Goal: Task Accomplishment & Management: Manage account settings

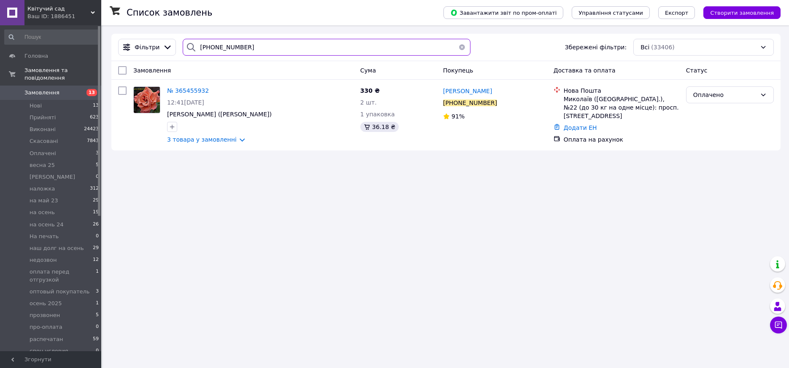
drag, startPoint x: 0, startPoint y: 0, endPoint x: 195, endPoint y: 45, distance: 200.4
click at [195, 45] on div "+380970966107" at bounding box center [327, 47] width 288 height 17
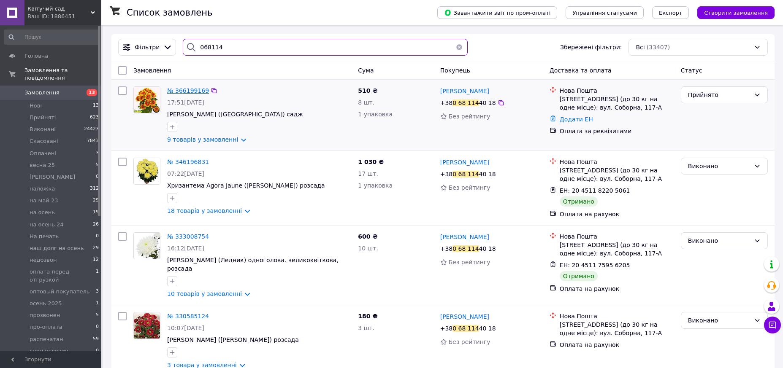
type input "068114"
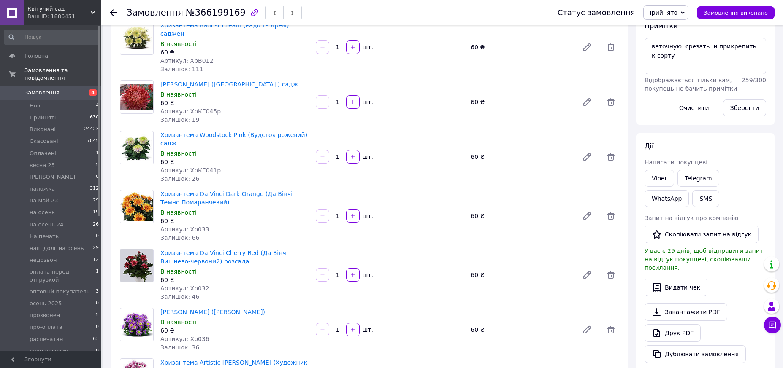
scroll to position [127, 0]
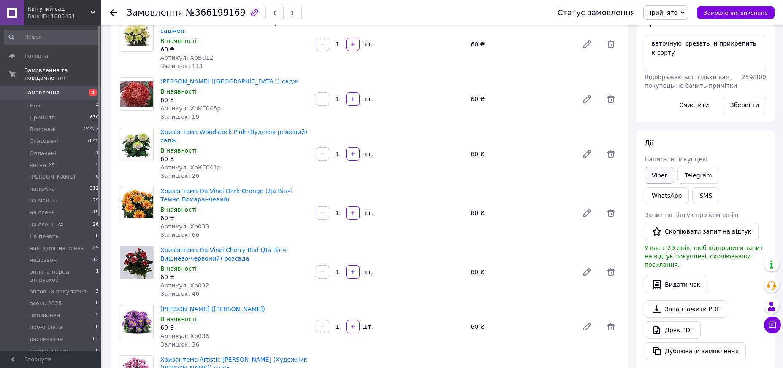
click at [656, 173] on link "Viber" at bounding box center [659, 175] width 30 height 17
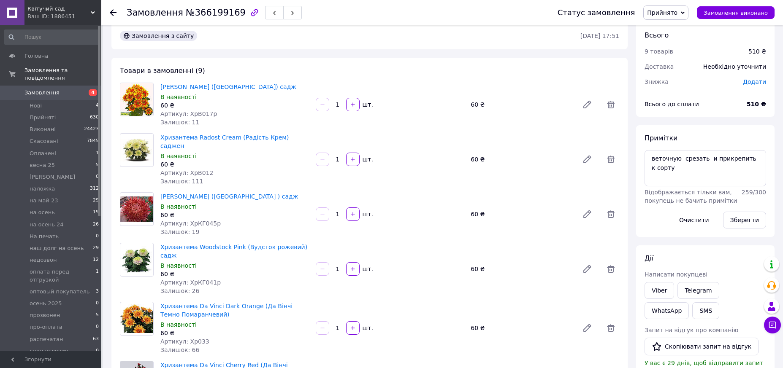
scroll to position [0, 0]
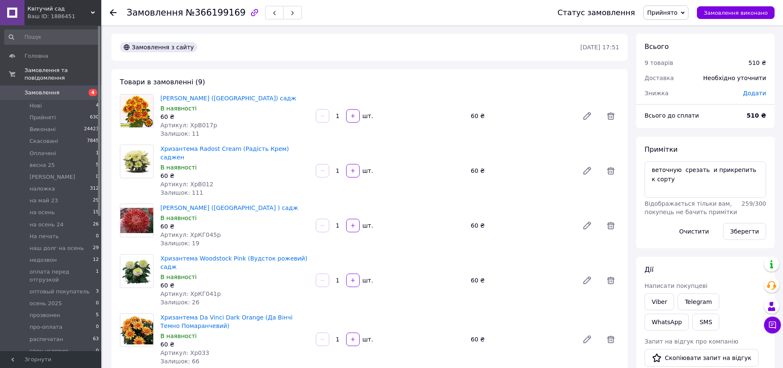
drag, startPoint x: 679, startPoint y: 14, endPoint x: 683, endPoint y: 28, distance: 14.6
click at [677, 14] on span "Прийнято" at bounding box center [662, 12] width 30 height 7
click at [673, 55] on li "Оплачено" at bounding box center [682, 55] width 79 height 13
